Goal: Contribute content: Add original content to the website for others to see

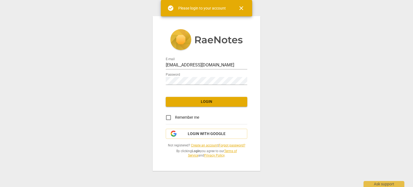
click at [217, 71] on div "Password" at bounding box center [207, 77] width 82 height 15
click at [214, 100] on span "Login" at bounding box center [206, 101] width 73 height 5
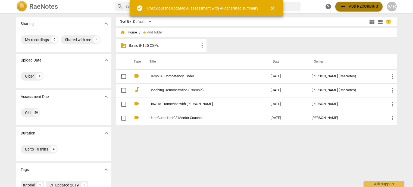
click at [349, 8] on span "add Add recording" at bounding box center [359, 6] width 39 height 7
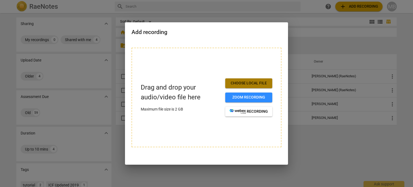
click at [237, 82] on span "Choose local file" at bounding box center [249, 82] width 38 height 5
click at [254, 81] on span "Choose local file" at bounding box center [249, 82] width 38 height 5
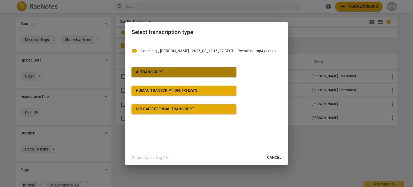
click at [156, 70] on div "AI Transcript" at bounding box center [149, 71] width 27 height 5
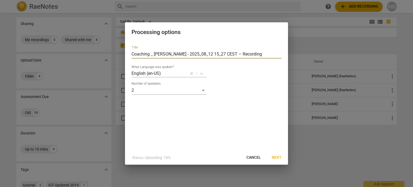
drag, startPoint x: 246, startPoint y: 52, endPoint x: 117, endPoint y: 52, distance: 129.3
click at [117, 52] on div "Processing options Title Coaching _ [PERSON_NAME] - 2025_08_12 15_27 CEST – Rec…" at bounding box center [206, 93] width 413 height 187
paste input "TaylorSmith_AACC"
drag, startPoint x: 154, startPoint y: 53, endPoint x: 105, endPoint y: 48, distance: 48.9
click at [105, 48] on div "Processing options Title TaylorSmith_AACC What Language was spoken? English (en…" at bounding box center [206, 93] width 413 height 187
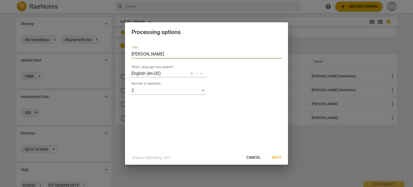
click at [147, 53] on input "[PERSON_NAME]" at bounding box center [207, 54] width 150 height 9
type input "[PERSON_NAME]"
click at [279, 154] on button "Next" at bounding box center [276, 157] width 18 height 10
